Goal: Information Seeking & Learning: Learn about a topic

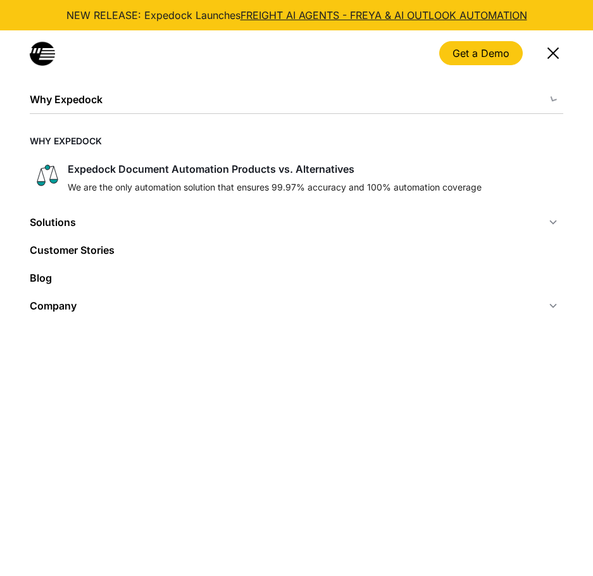
click at [561, 49] on div "menu" at bounding box center [553, 53] width 30 height 30
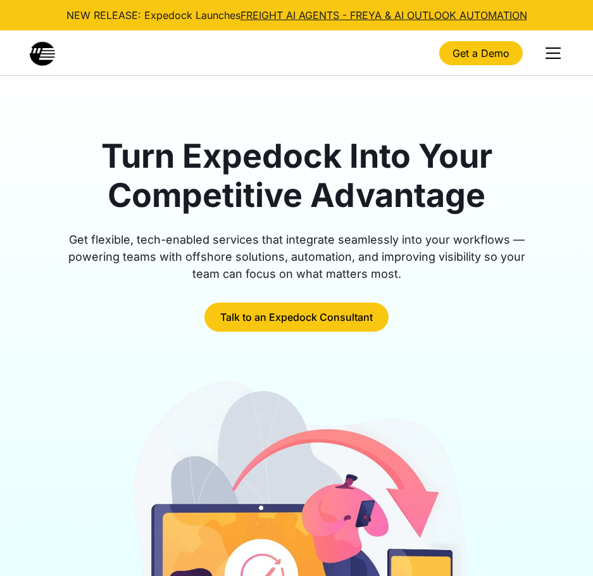
click at [557, 49] on div "menu" at bounding box center [552, 47] width 15 height 1
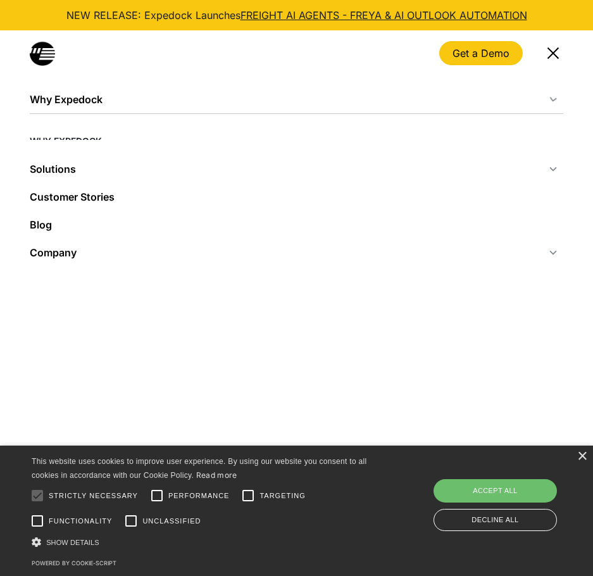
click at [552, 48] on div "menu" at bounding box center [553, 53] width 30 height 30
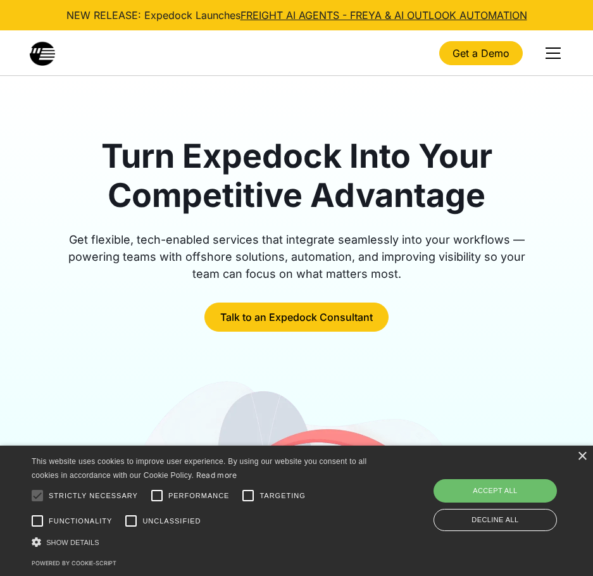
click at [552, 48] on div "menu" at bounding box center [552, 47] width 15 height 1
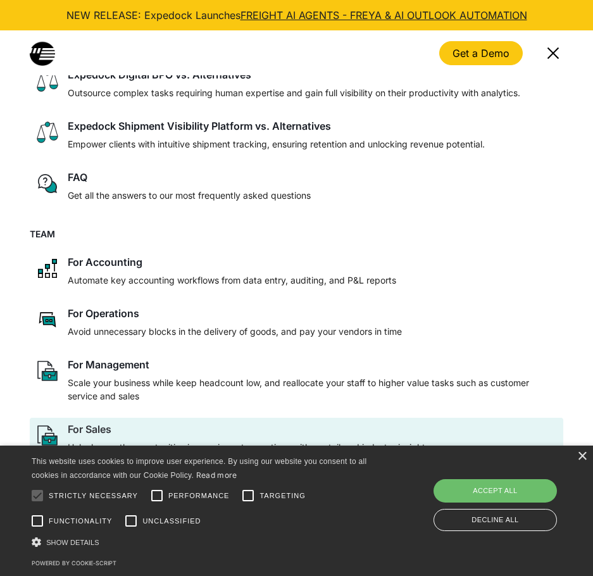
scroll to position [63, 0]
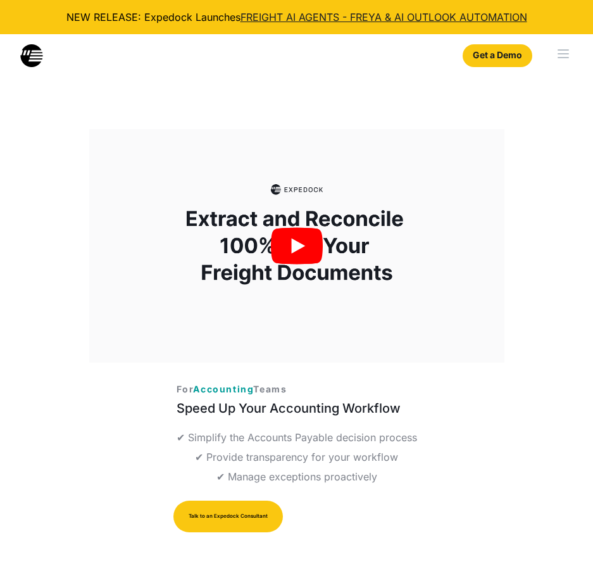
select select
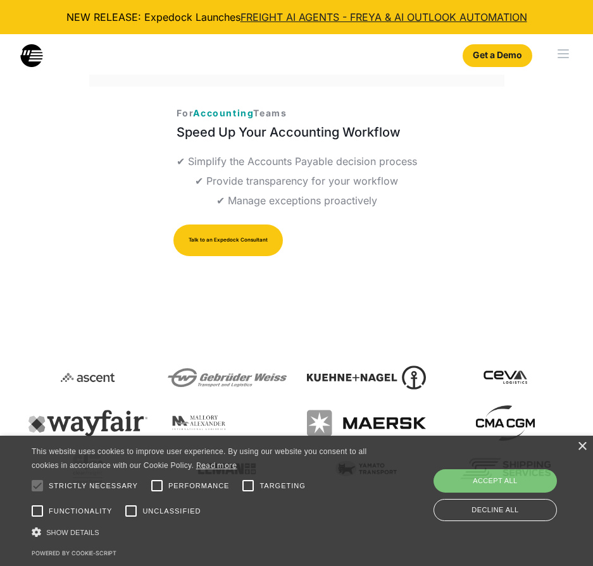
scroll to position [316, 0]
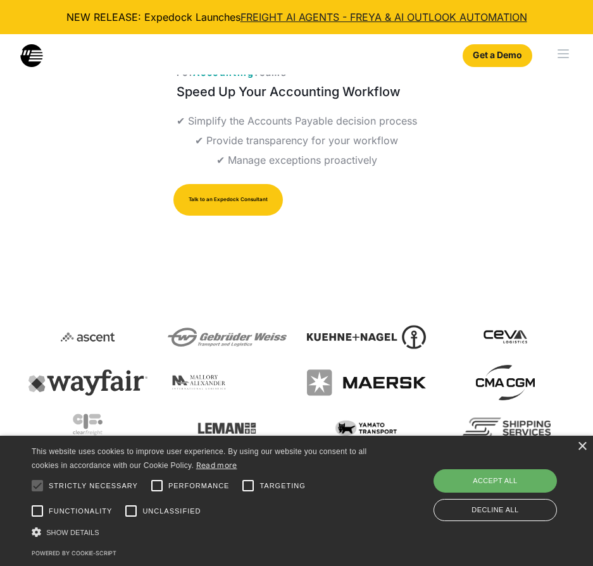
click at [508, 483] on div "Accept all" at bounding box center [494, 480] width 123 height 23
checkbox input "true"
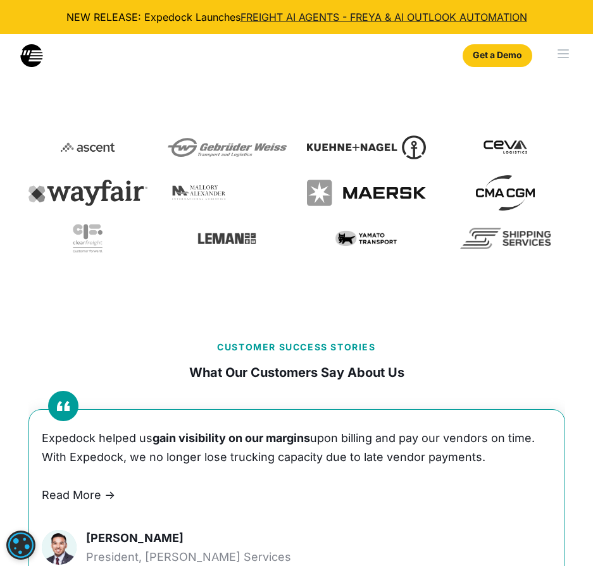
scroll to position [63, 0]
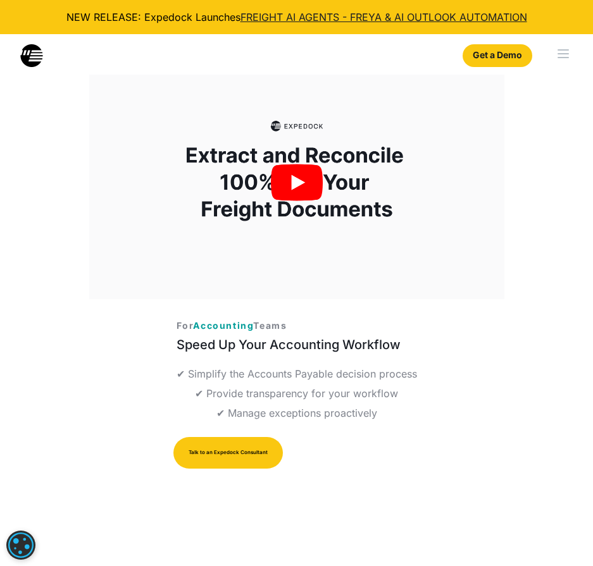
click at [294, 186] on img "open lightbox" at bounding box center [296, 182] width 415 height 233
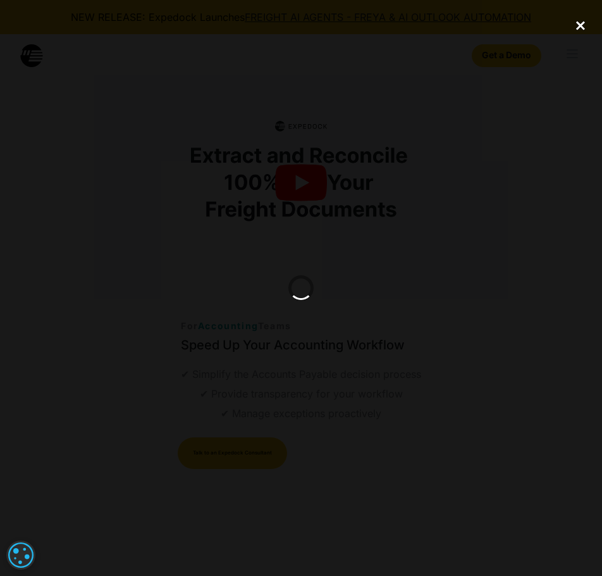
click at [576, 29] on div "close lightbox" at bounding box center [580, 25] width 43 height 28
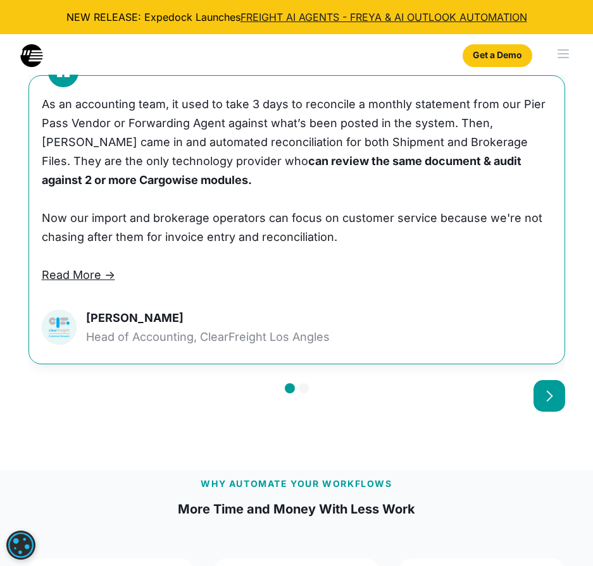
scroll to position [823, 0]
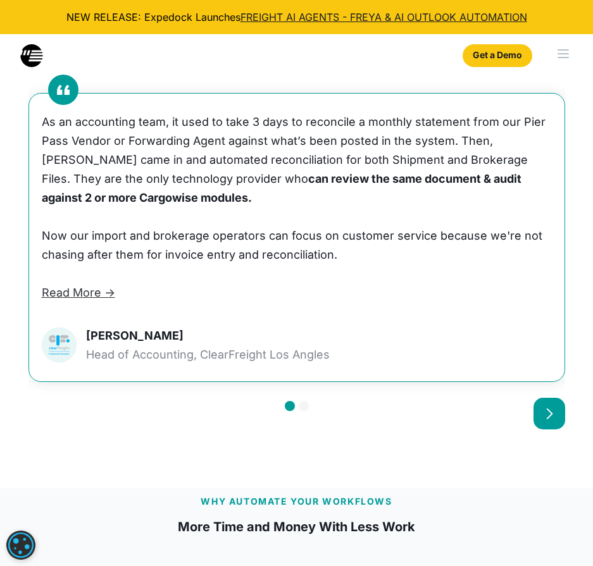
click at [90, 292] on link "Read More ->" at bounding box center [78, 292] width 73 height 13
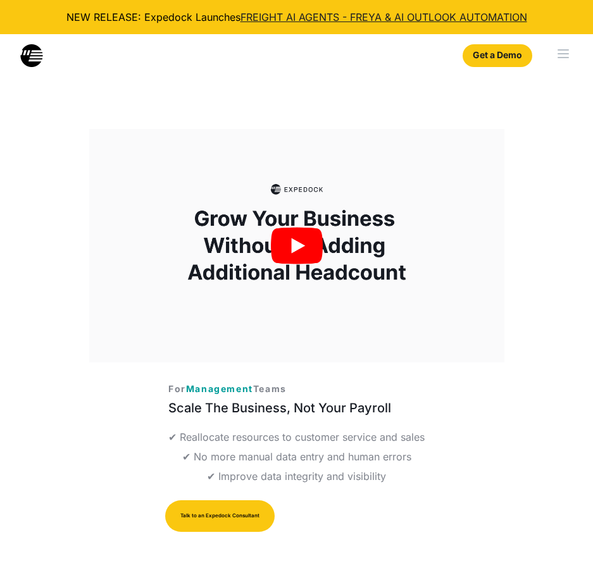
select select
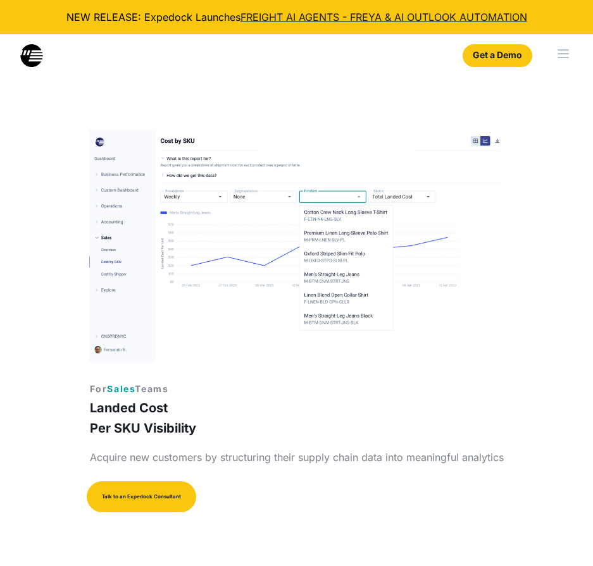
select select
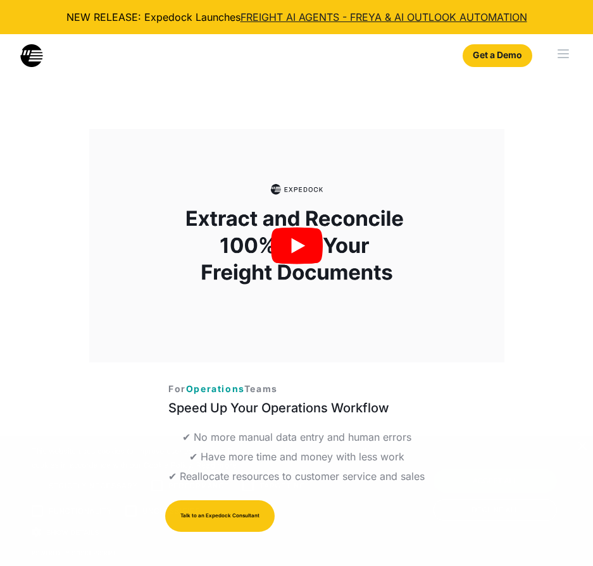
select select
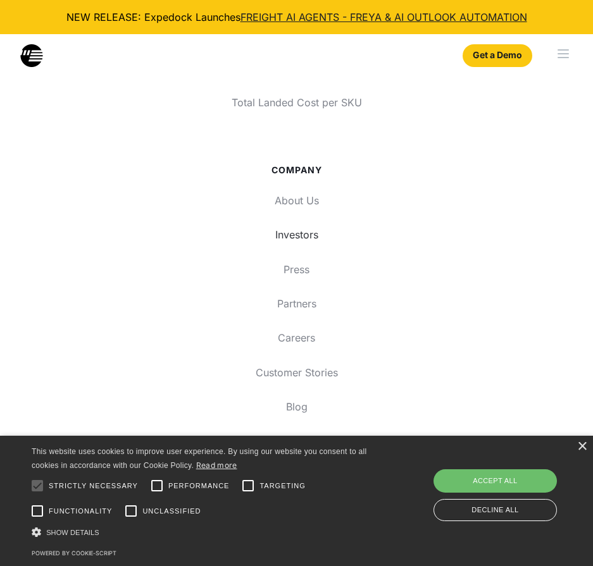
scroll to position [4785, 0]
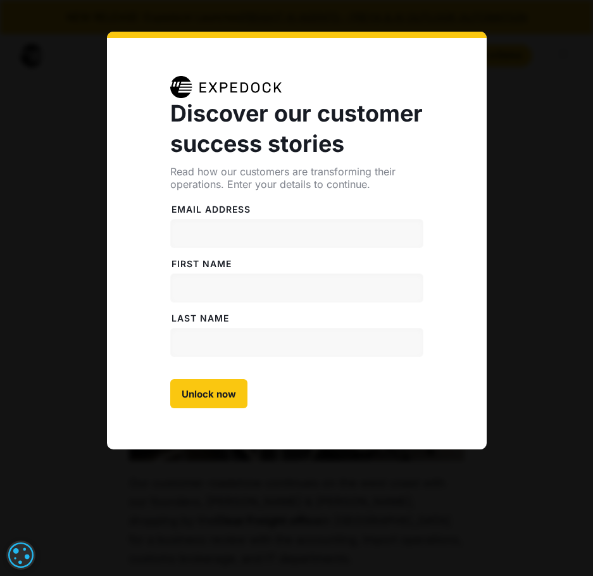
select select
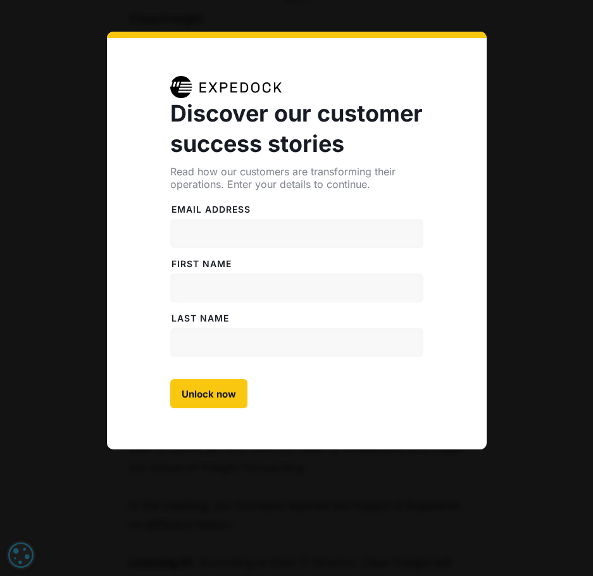
scroll to position [316, 0]
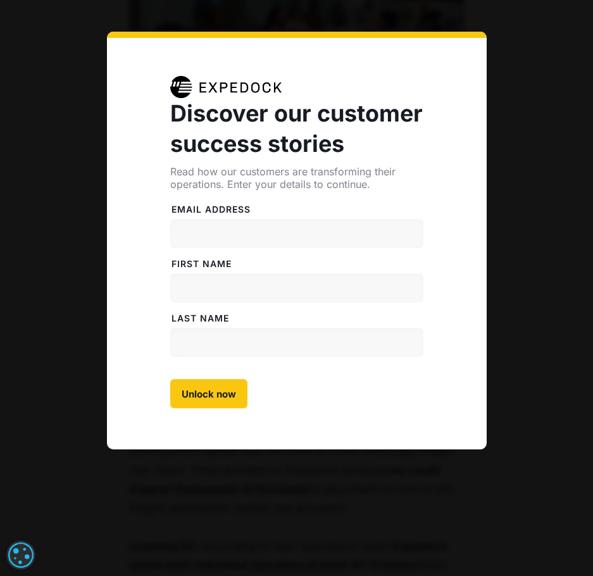
click at [240, 516] on div "Discover our customer success stories Read how our customers are transforming t…" at bounding box center [296, 288] width 593 height 576
